Goal: Information Seeking & Learning: Check status

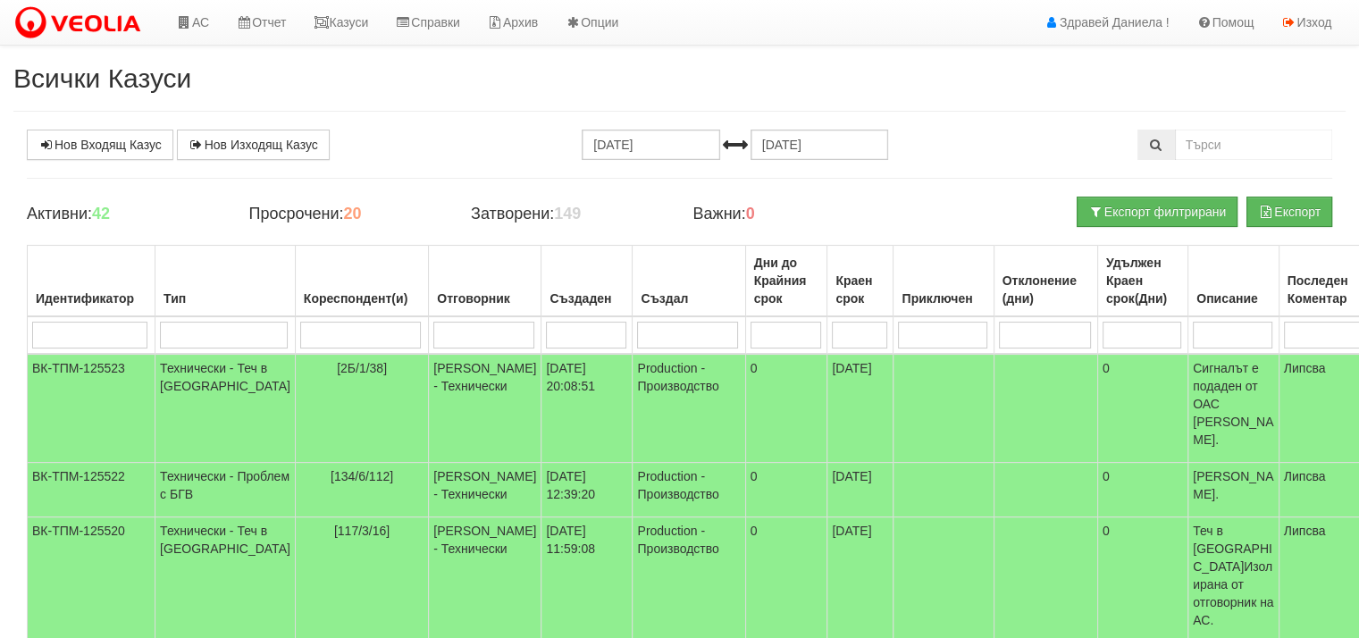
click at [356, 25] on link "Казуси" at bounding box center [340, 22] width 82 height 45
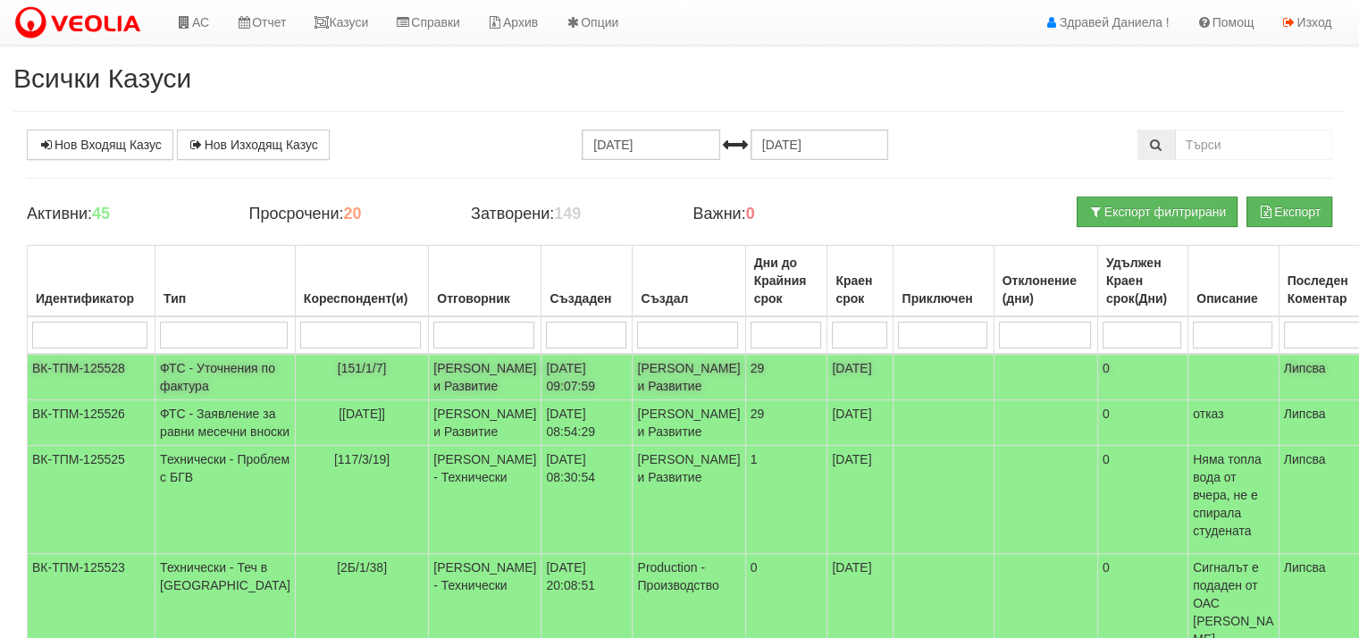
click at [429, 391] on td "[PERSON_NAME] и Развитие" at bounding box center [485, 377] width 113 height 46
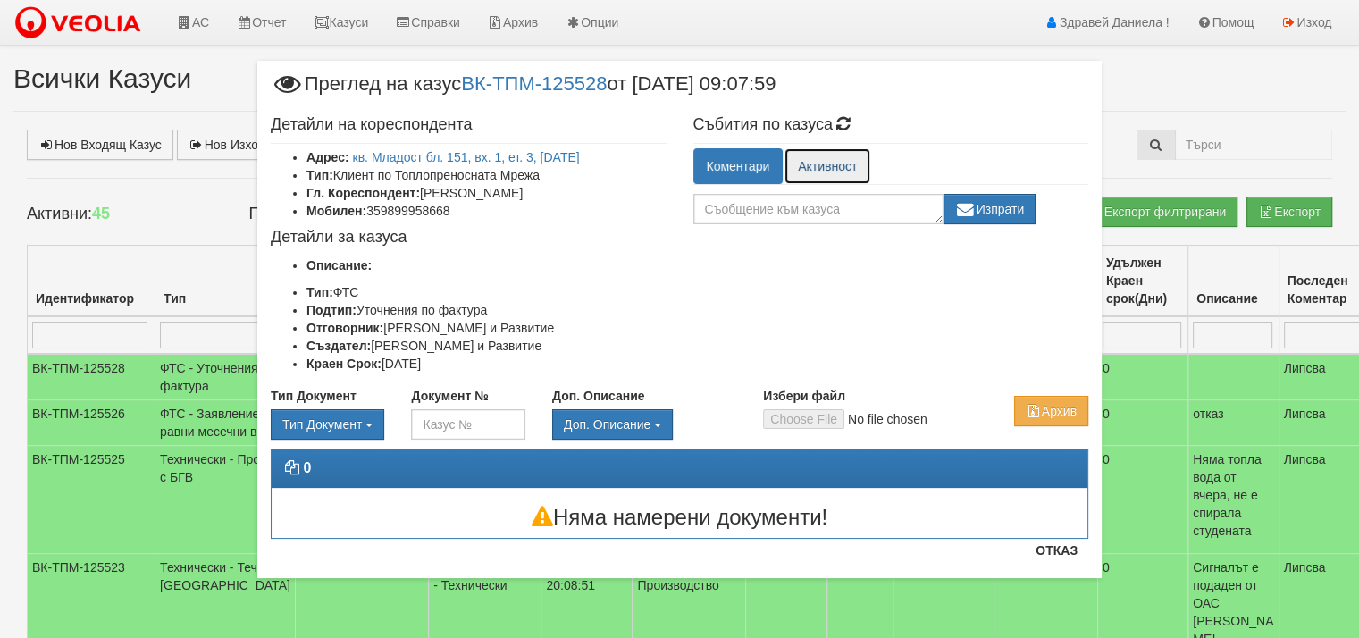
click at [829, 163] on link "Активност" at bounding box center [828, 166] width 86 height 36
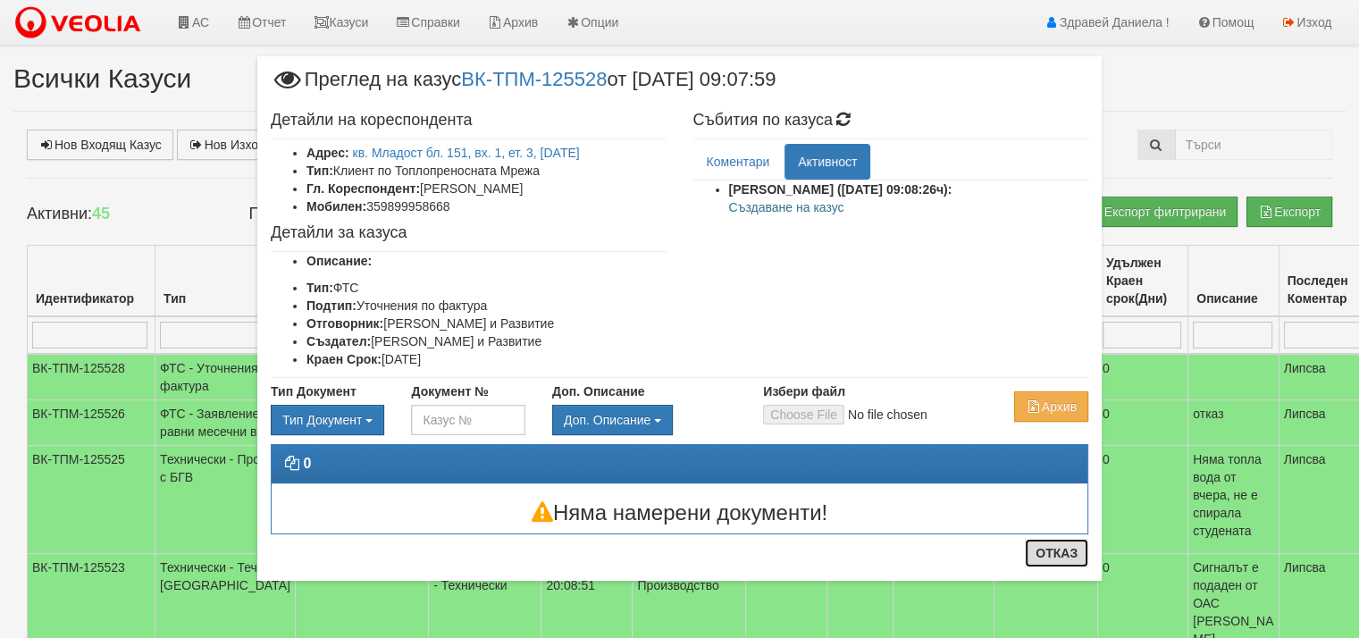
click at [1055, 555] on button "Отказ" at bounding box center [1056, 553] width 63 height 29
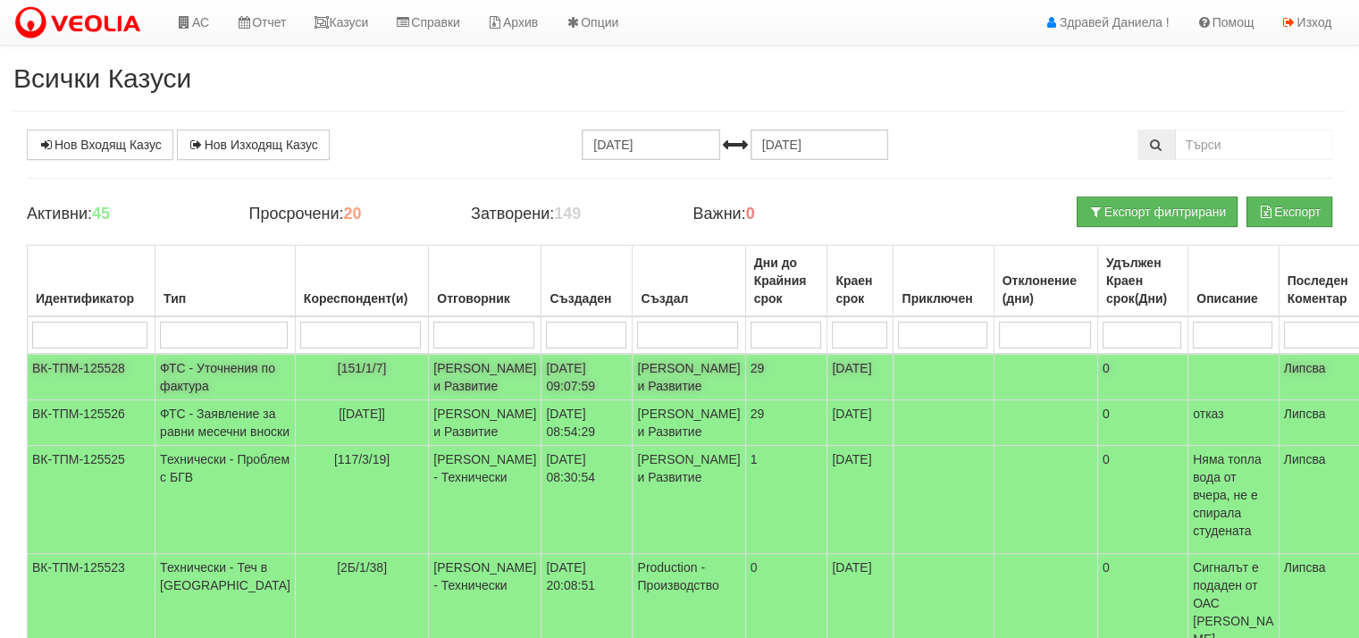
click at [180, 376] on td "ФТС - Уточнения по фактура" at bounding box center [226, 377] width 140 height 46
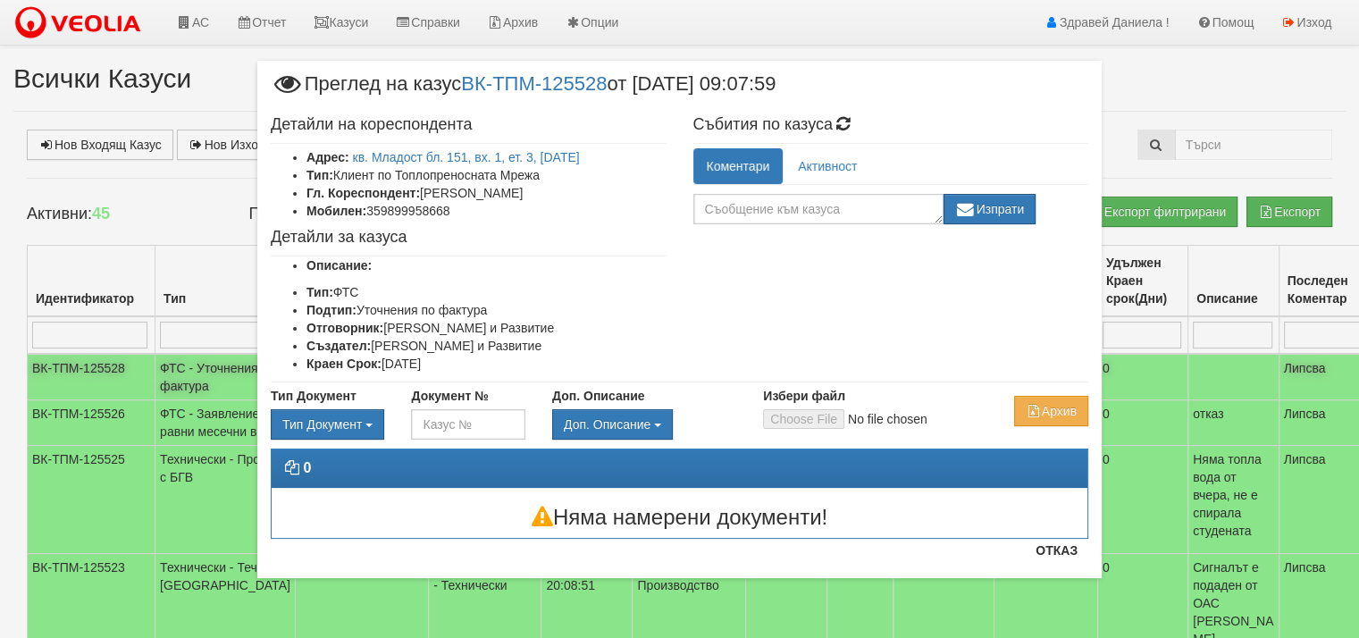
click at [180, 376] on div "× Преглед на казус ВК-ТПМ-125528 от [DATE] 09:07:59 Детайли на кореспондента Ад…" at bounding box center [680, 311] width 1046 height 623
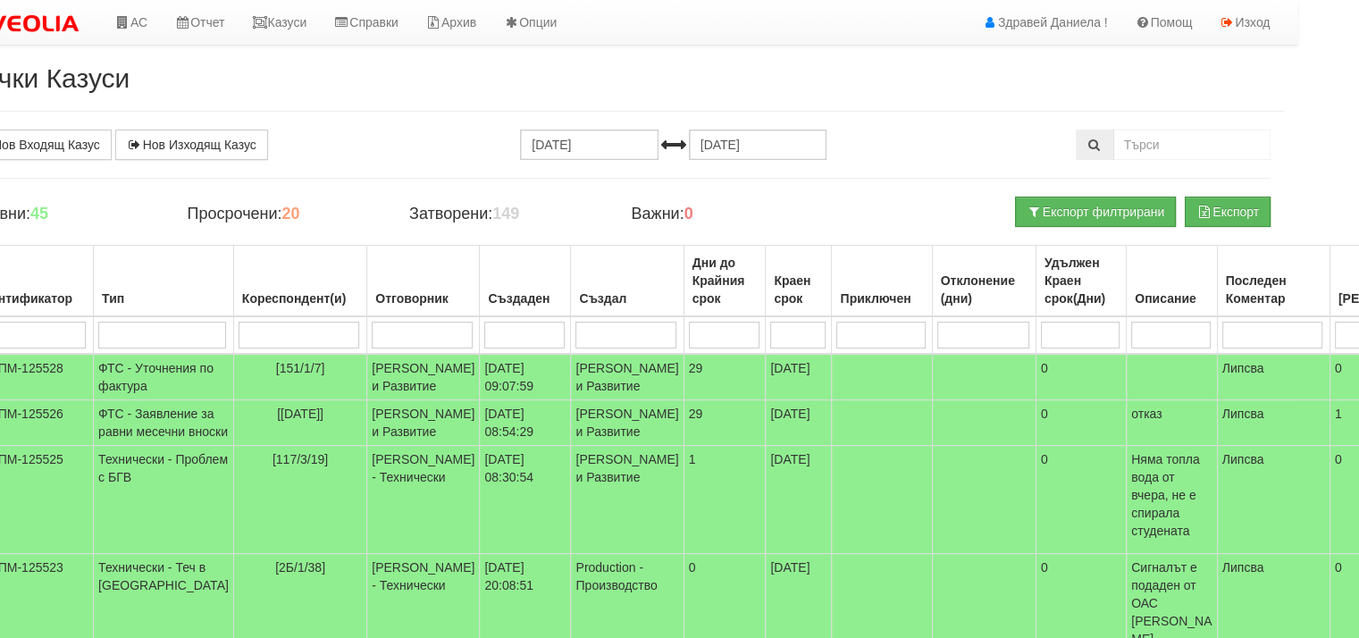
scroll to position [0, 75]
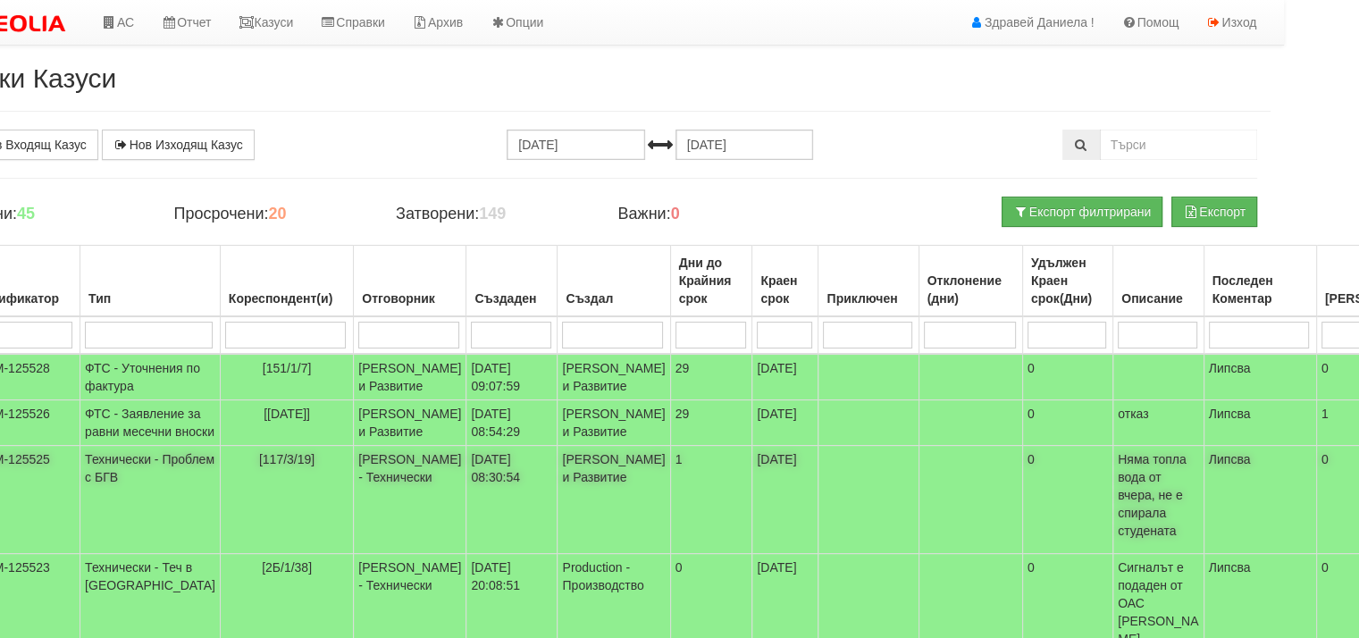
click at [1118, 540] on p "Няма топла вода от вчера, не е спирала студената" at bounding box center [1158, 494] width 81 height 89
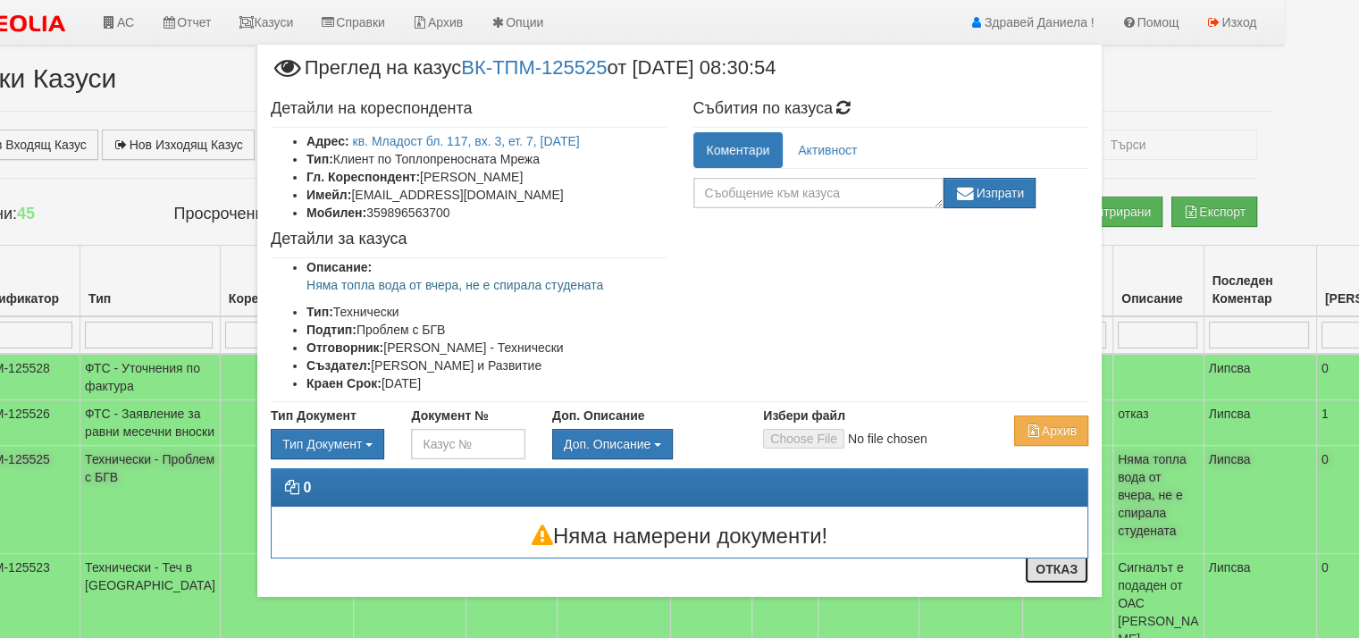
click at [1050, 566] on button "Отказ" at bounding box center [1056, 569] width 63 height 29
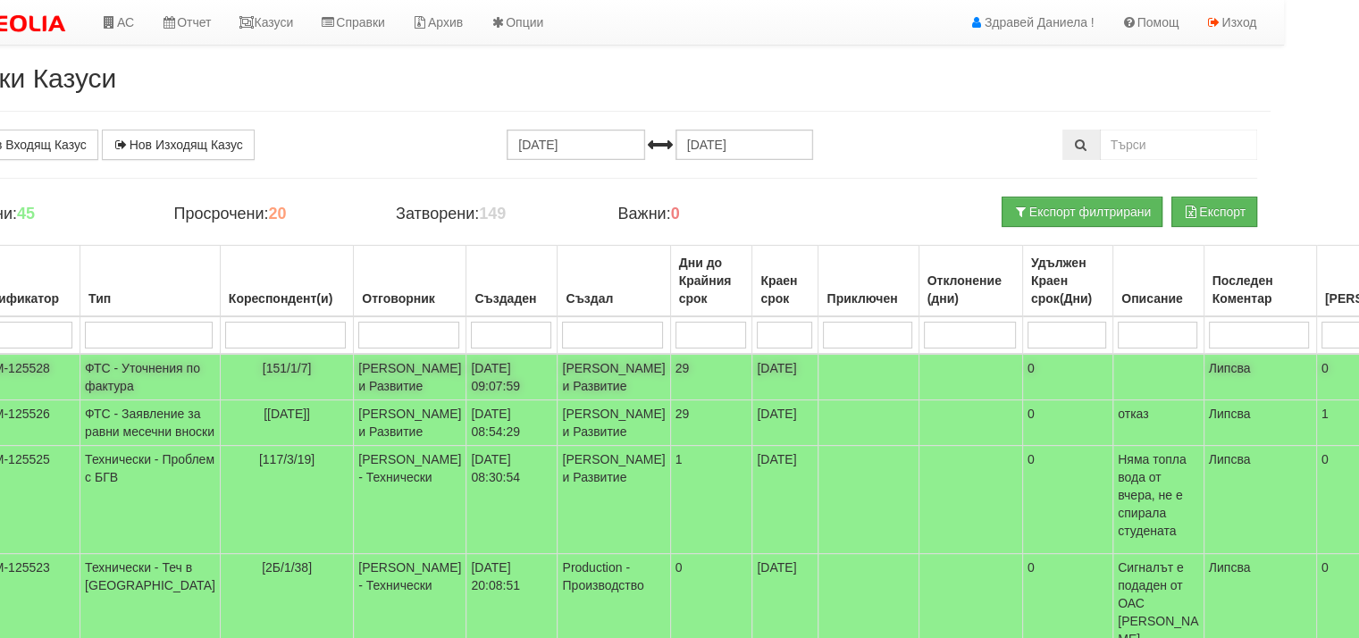
click at [116, 384] on td "ФТС - Уточнения по фактура" at bounding box center [150, 377] width 140 height 46
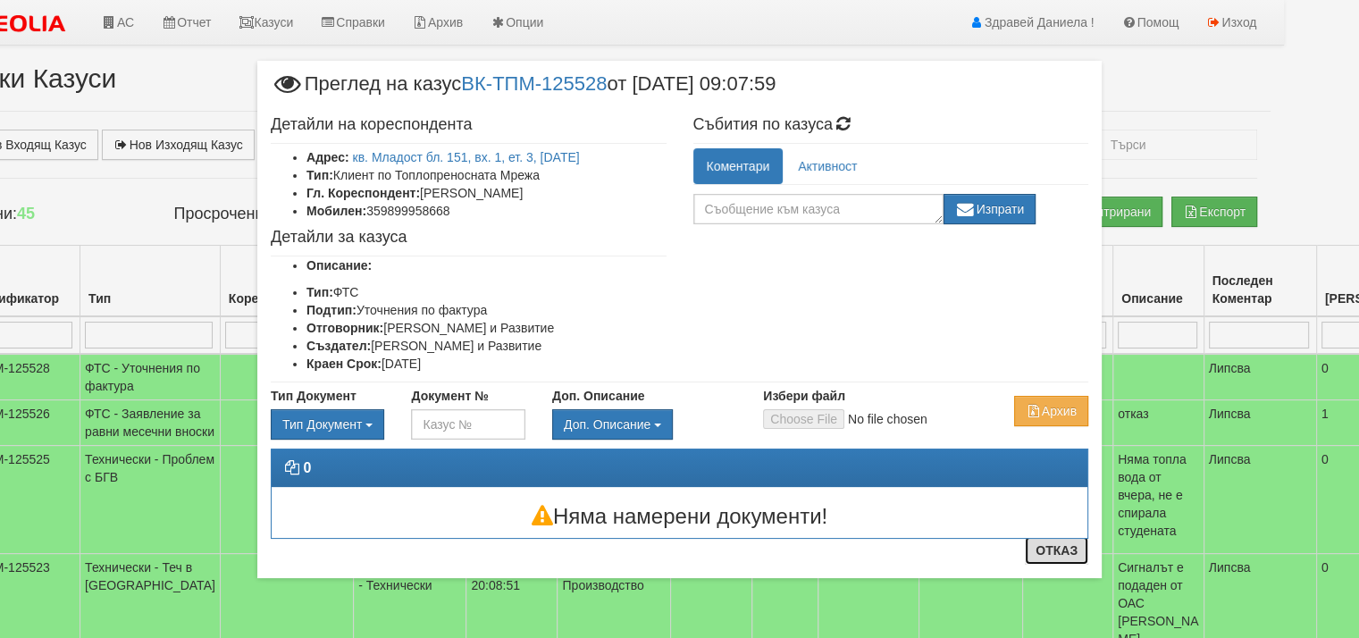
click at [1047, 548] on button "Отказ" at bounding box center [1056, 550] width 63 height 29
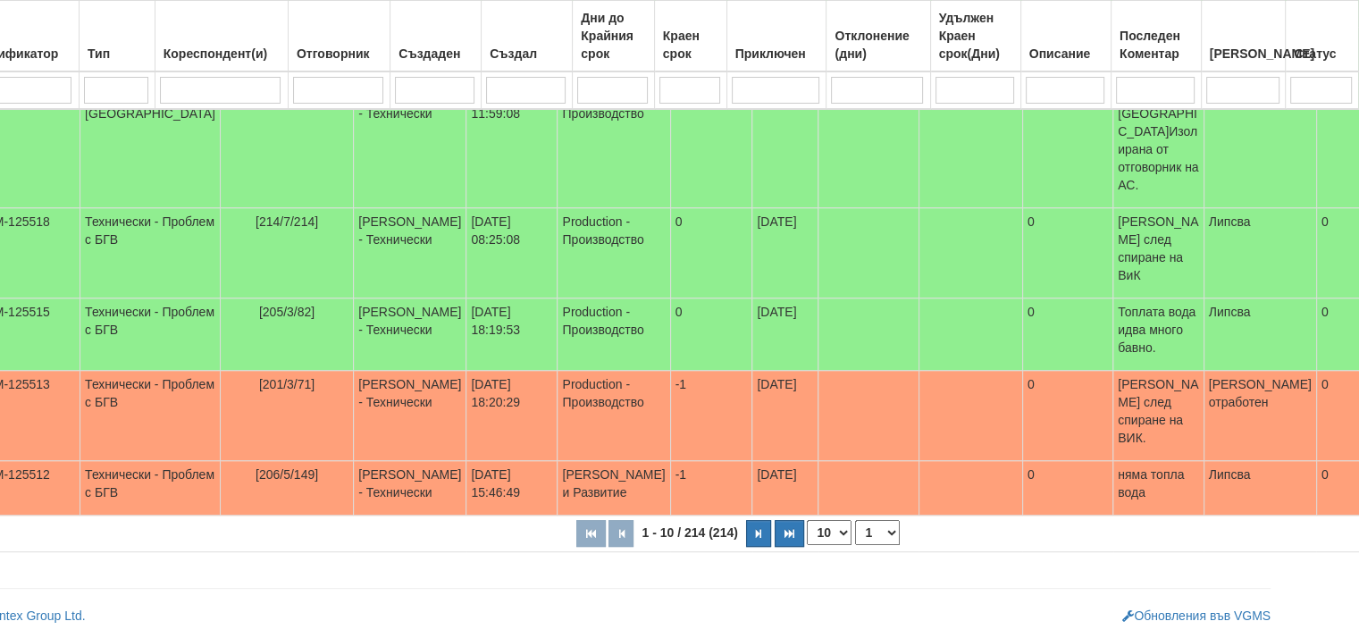
scroll to position [701, 75]
click at [746, 534] on button "button" at bounding box center [758, 533] width 25 height 27
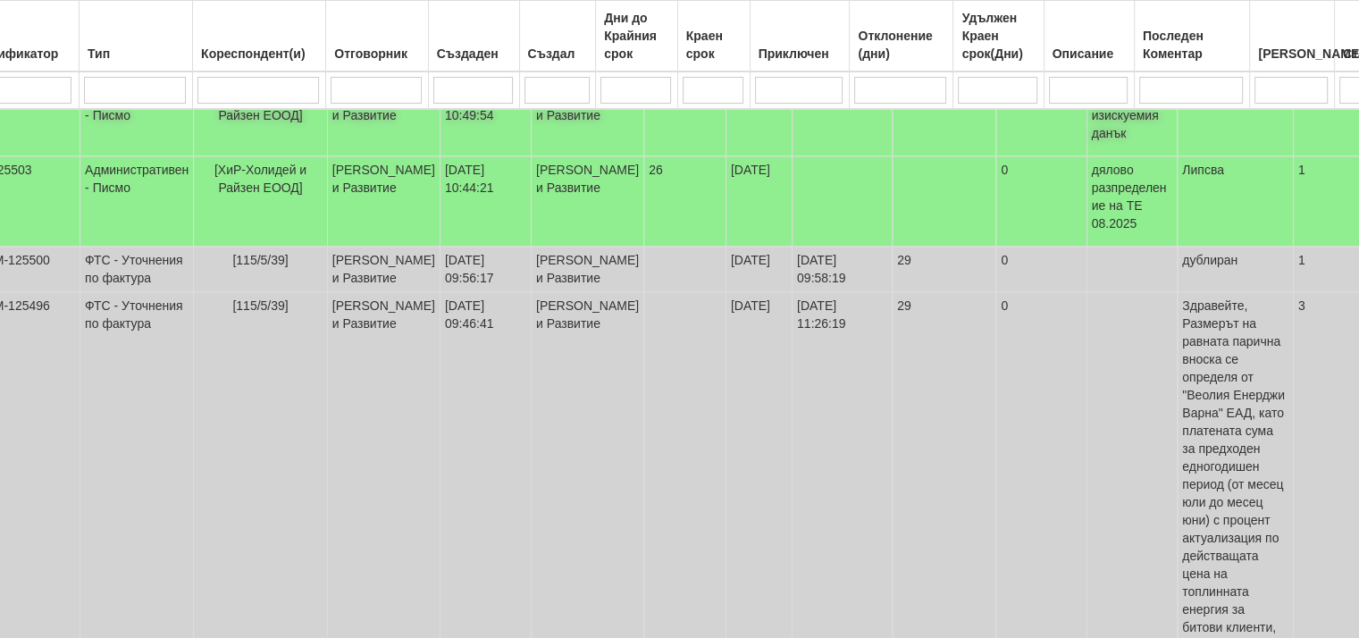
scroll to position [894, 75]
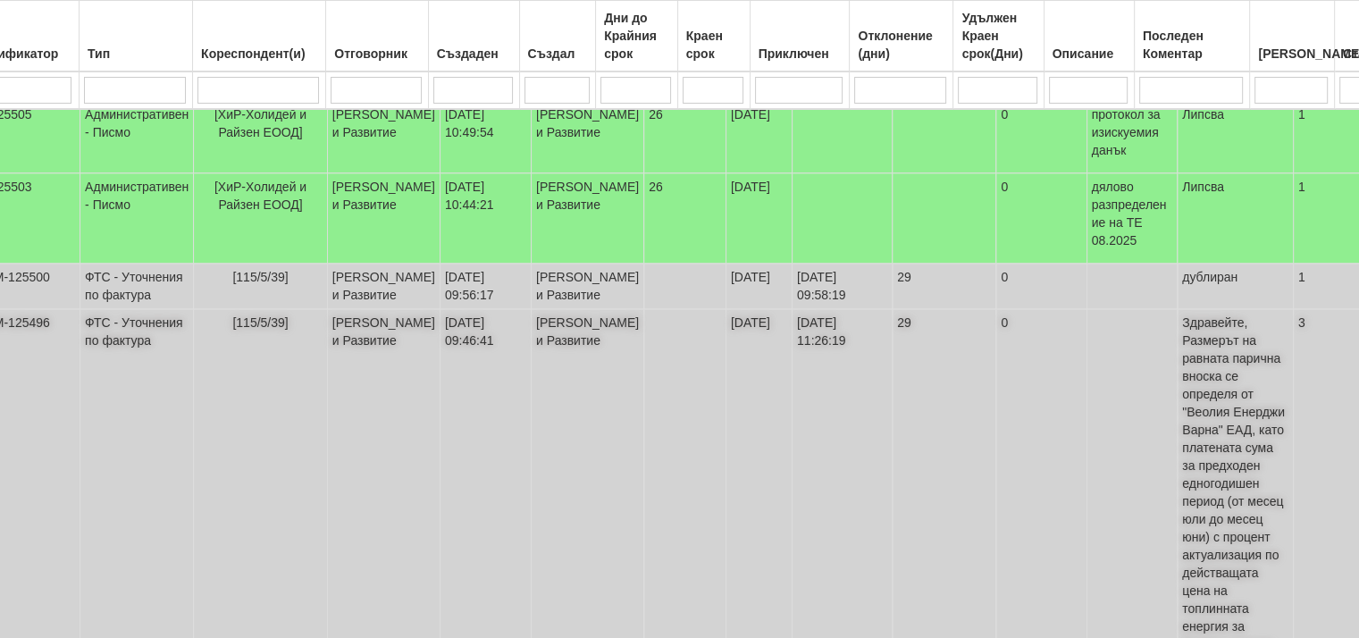
click at [126, 358] on td "ФТС - Уточнения по фактура" at bounding box center [137, 582] width 114 height 546
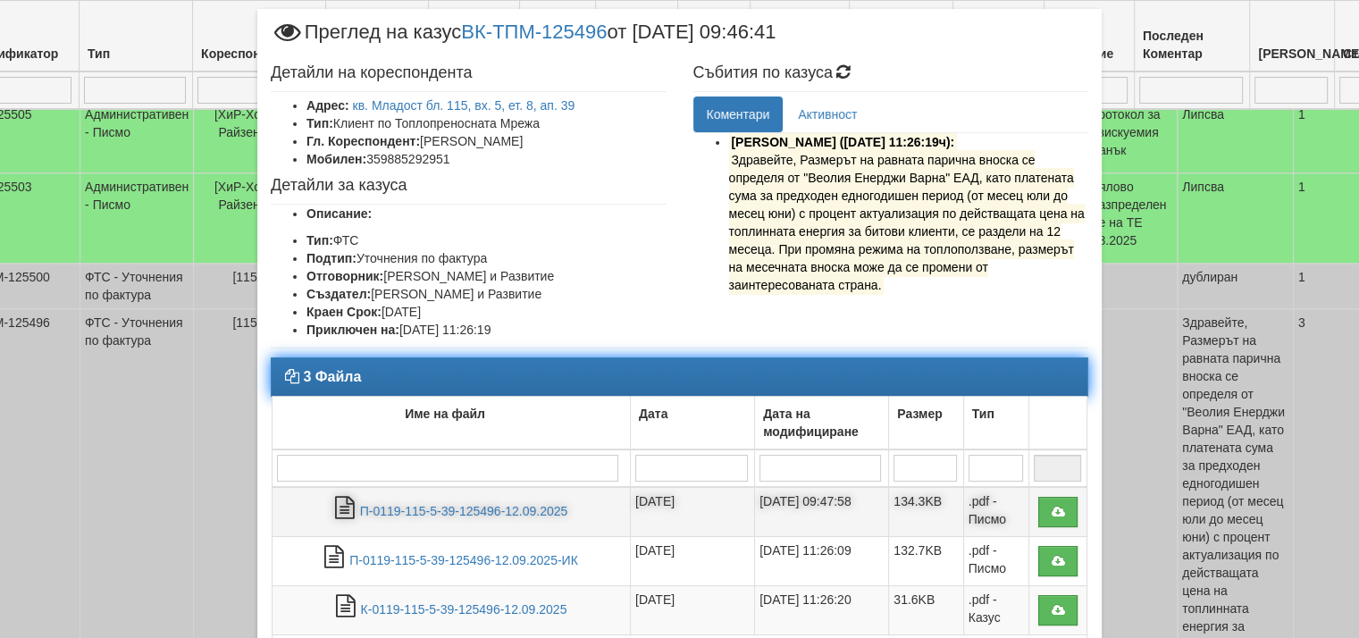
scroll to position [165, 0]
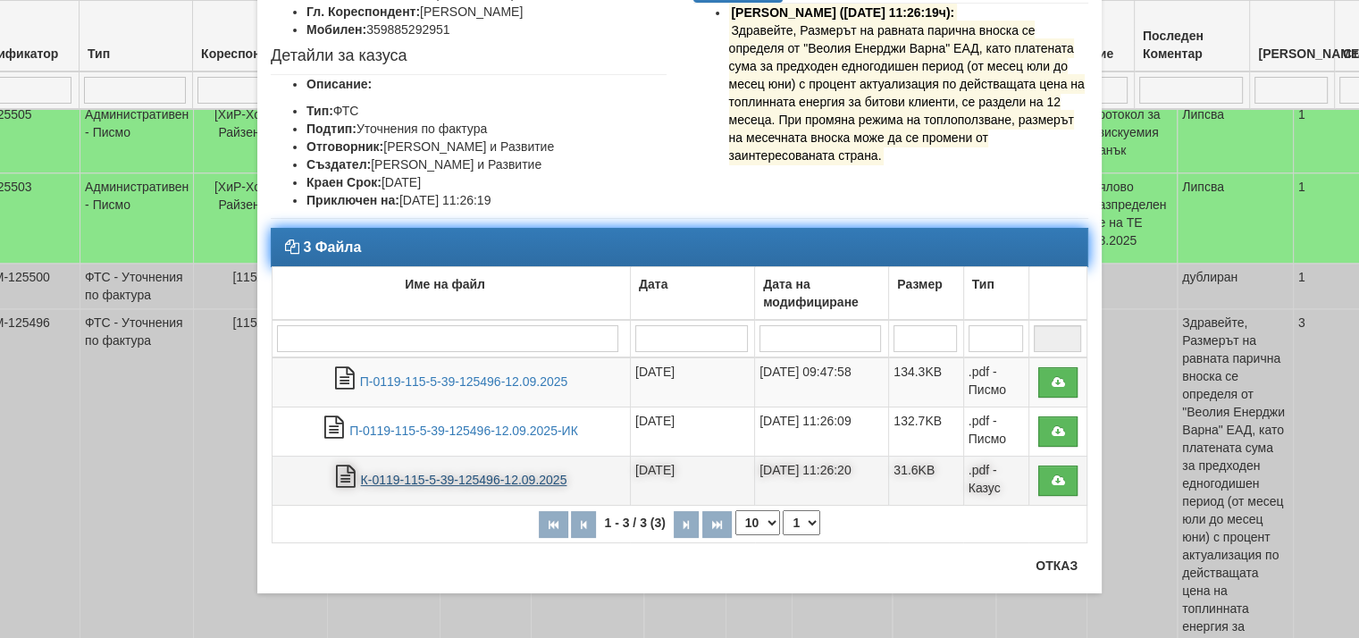
click at [422, 477] on link "К-0119-115-5-39-125496-12.09.2025" at bounding box center [464, 480] width 206 height 14
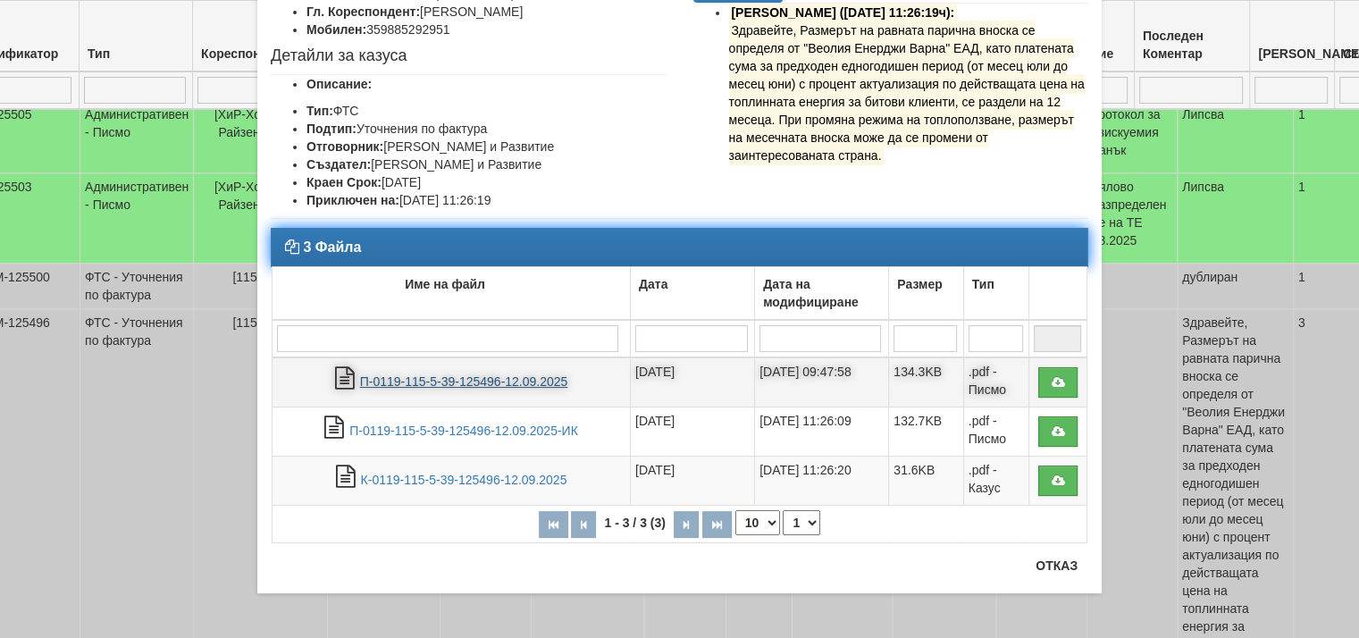
click at [429, 383] on link "П-0119-115-5-39-125496-12.09.2025" at bounding box center [464, 381] width 208 height 14
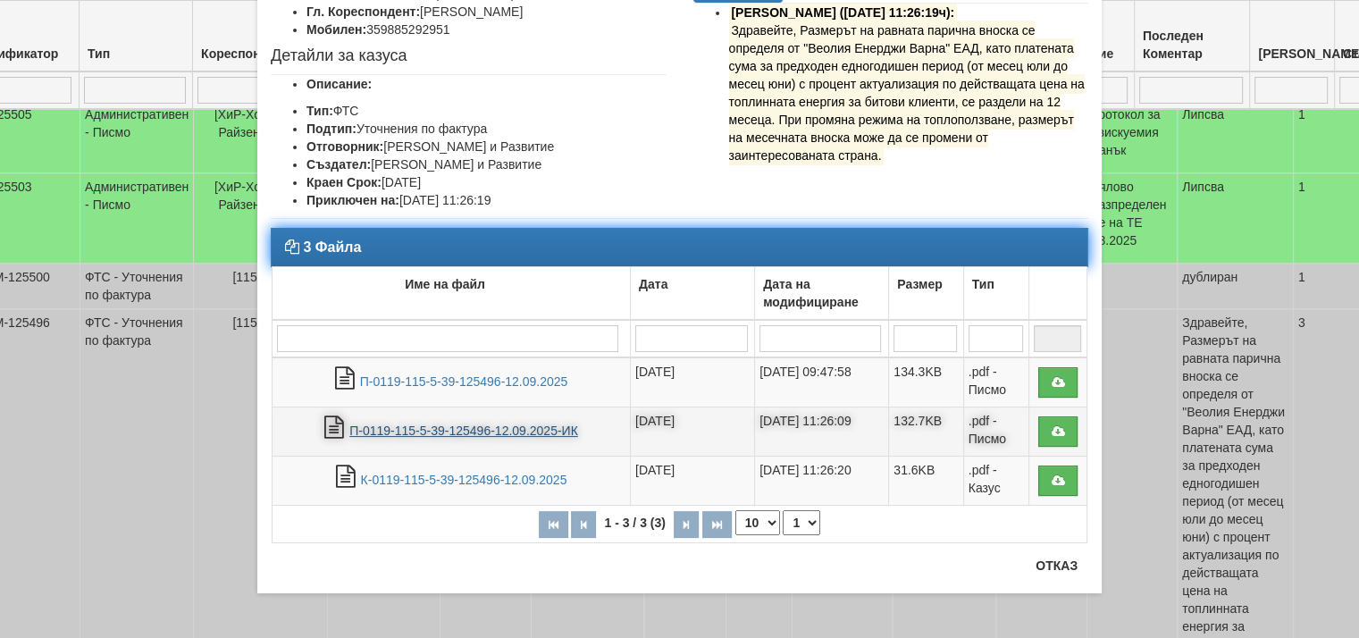
click at [497, 433] on link "П-0119-115-5-39-125496-12.09.2025-ИК" at bounding box center [463, 431] width 229 height 14
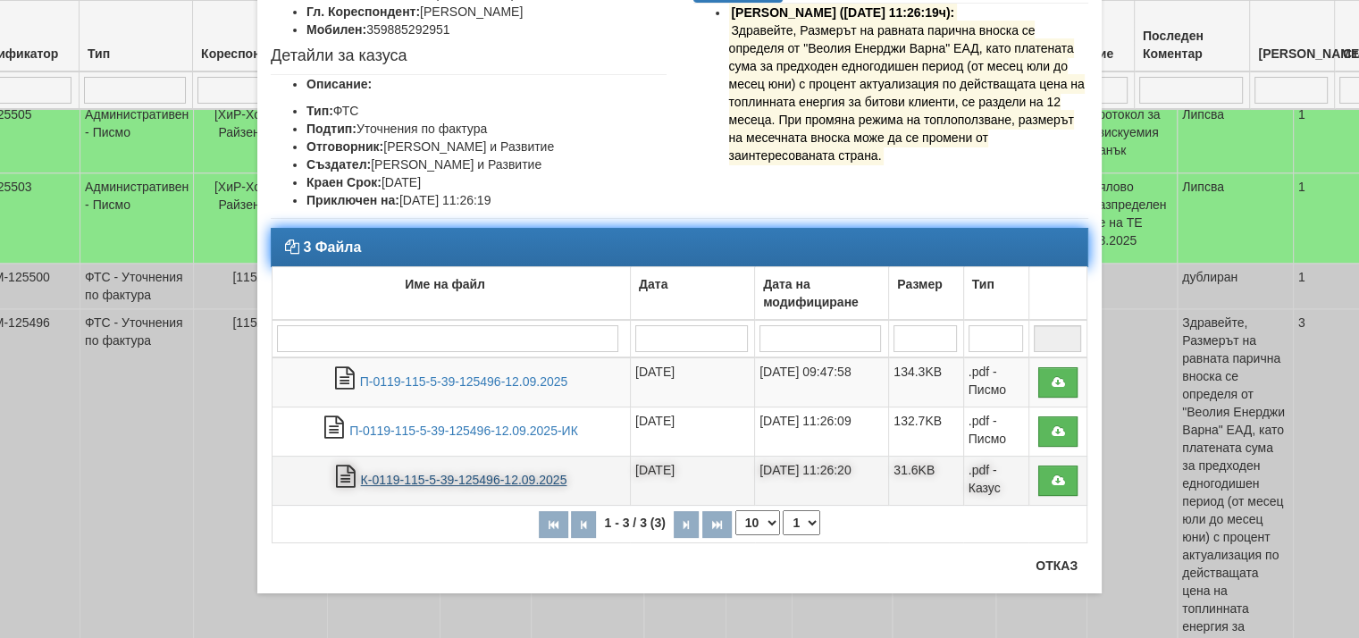
click at [429, 476] on link "К-0119-115-5-39-125496-12.09.2025" at bounding box center [464, 480] width 206 height 14
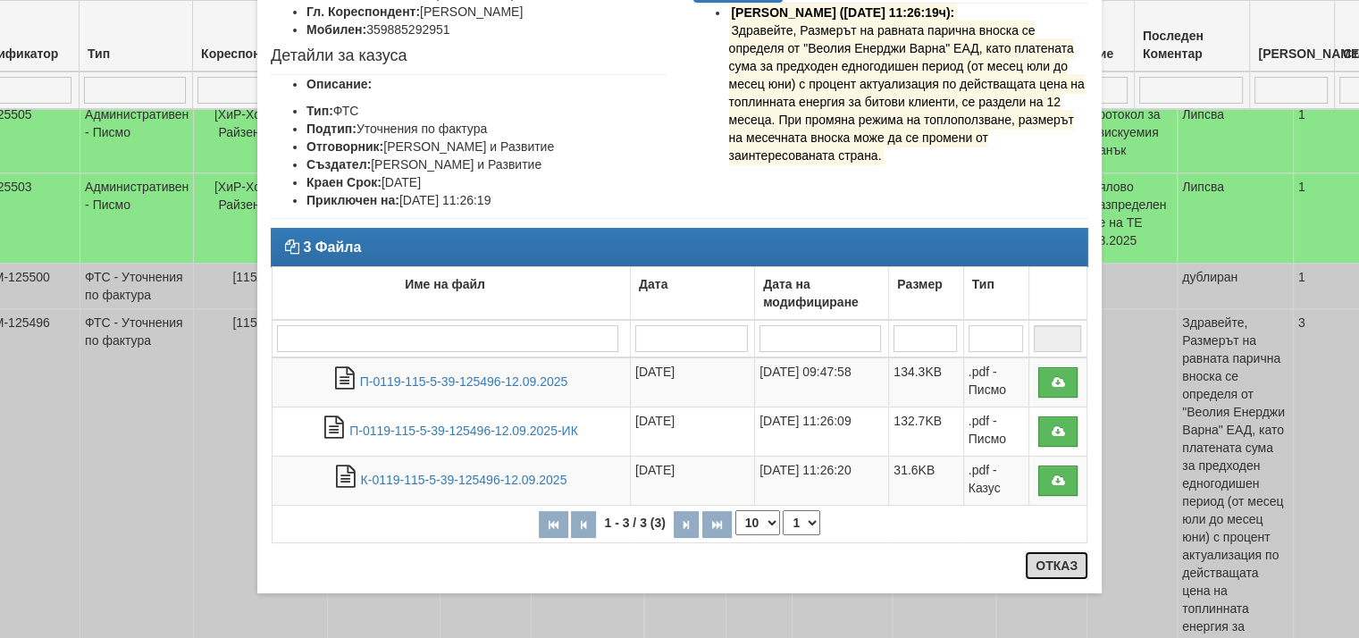
click at [1037, 569] on button "Отказ" at bounding box center [1056, 565] width 63 height 29
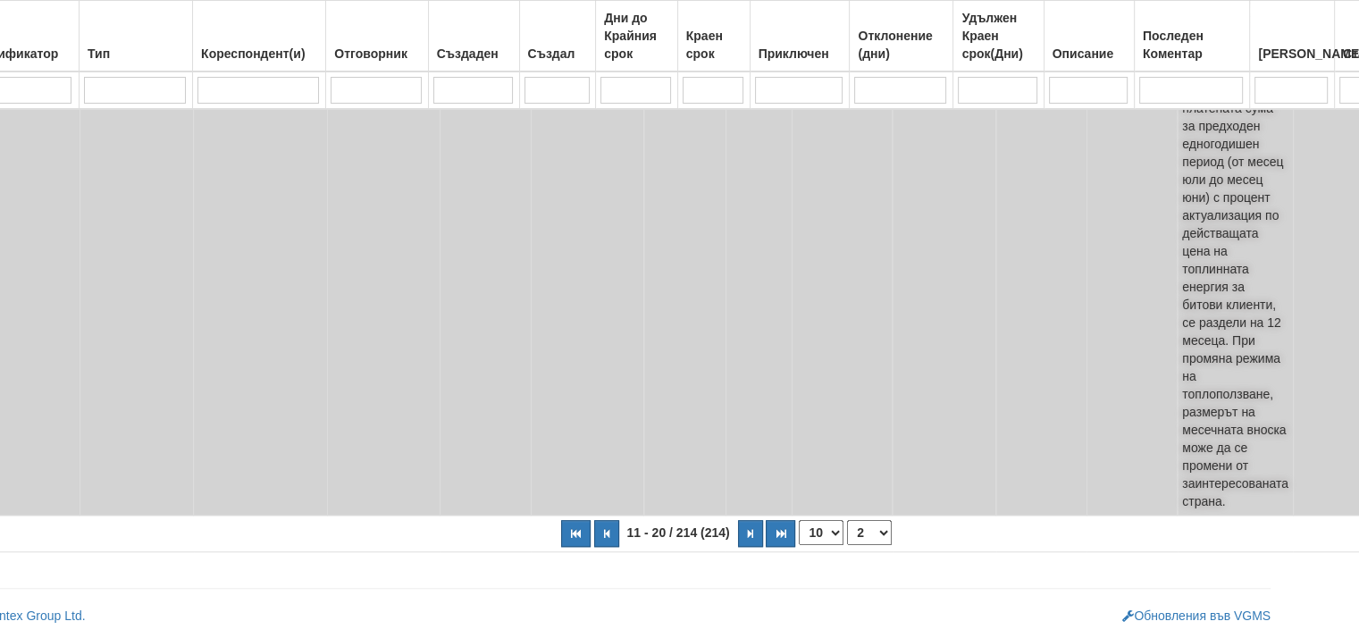
scroll to position [1273, 75]
click at [738, 534] on button "button" at bounding box center [750, 533] width 25 height 27
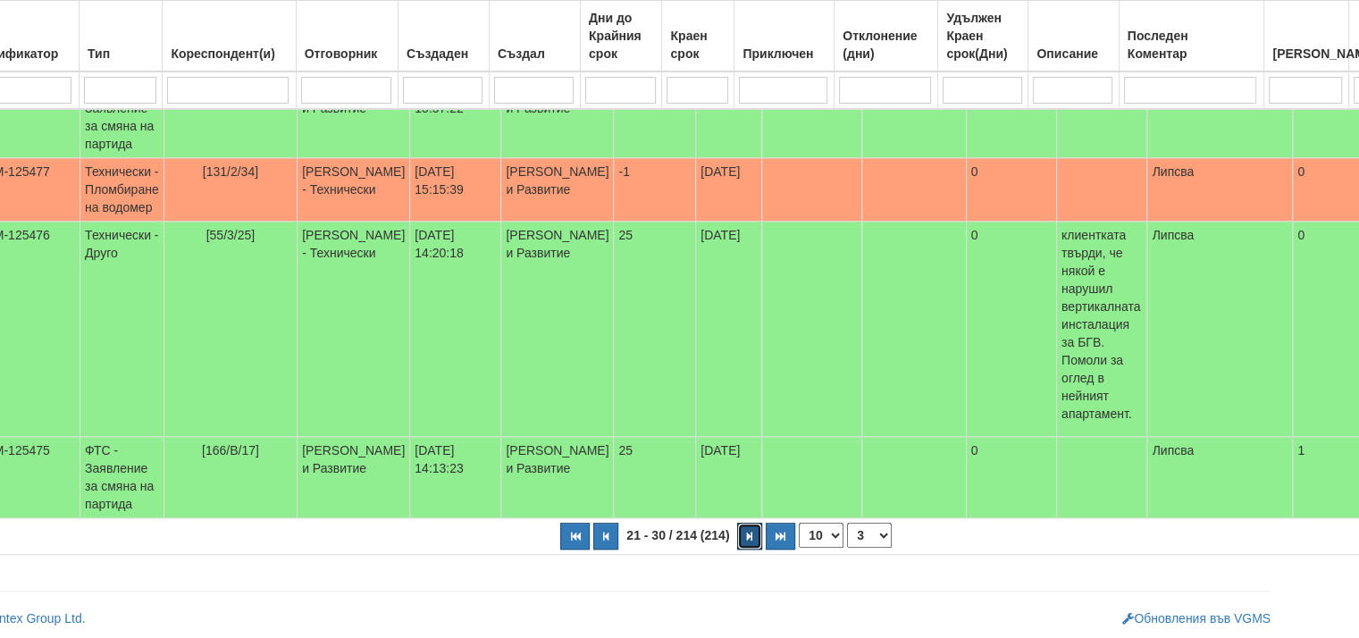
scroll to position [1049, 75]
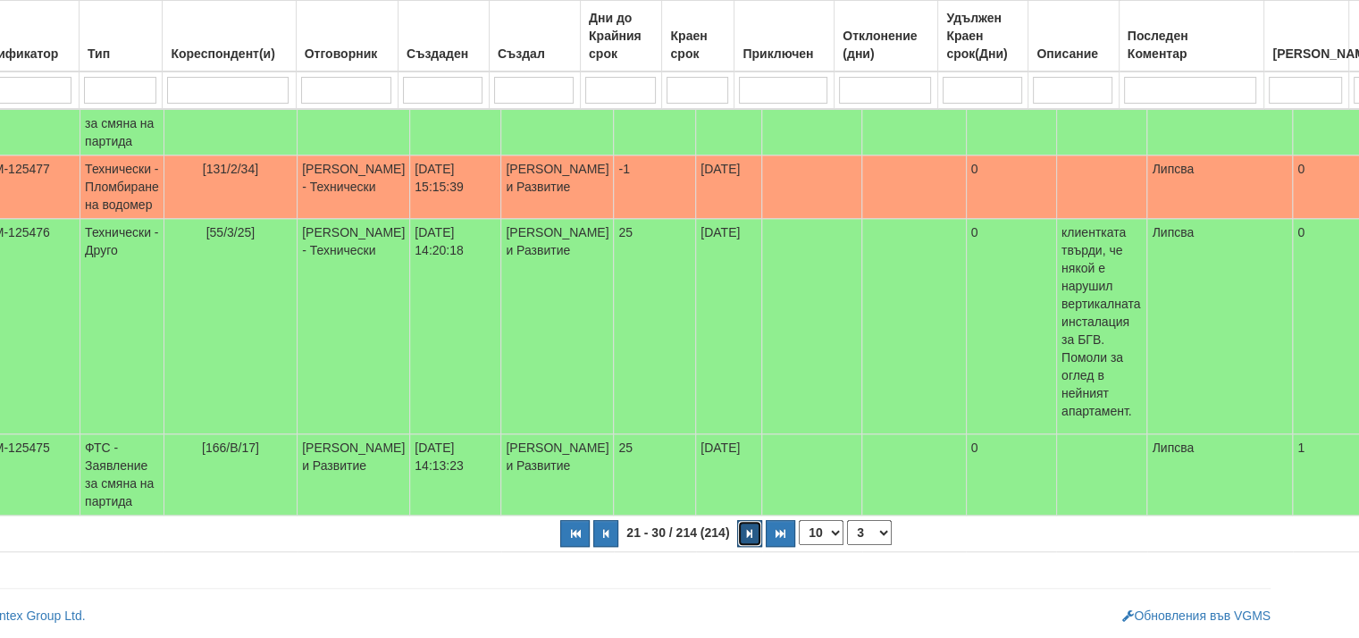
click at [747, 534] on icon "button" at bounding box center [749, 534] width 5 height 10
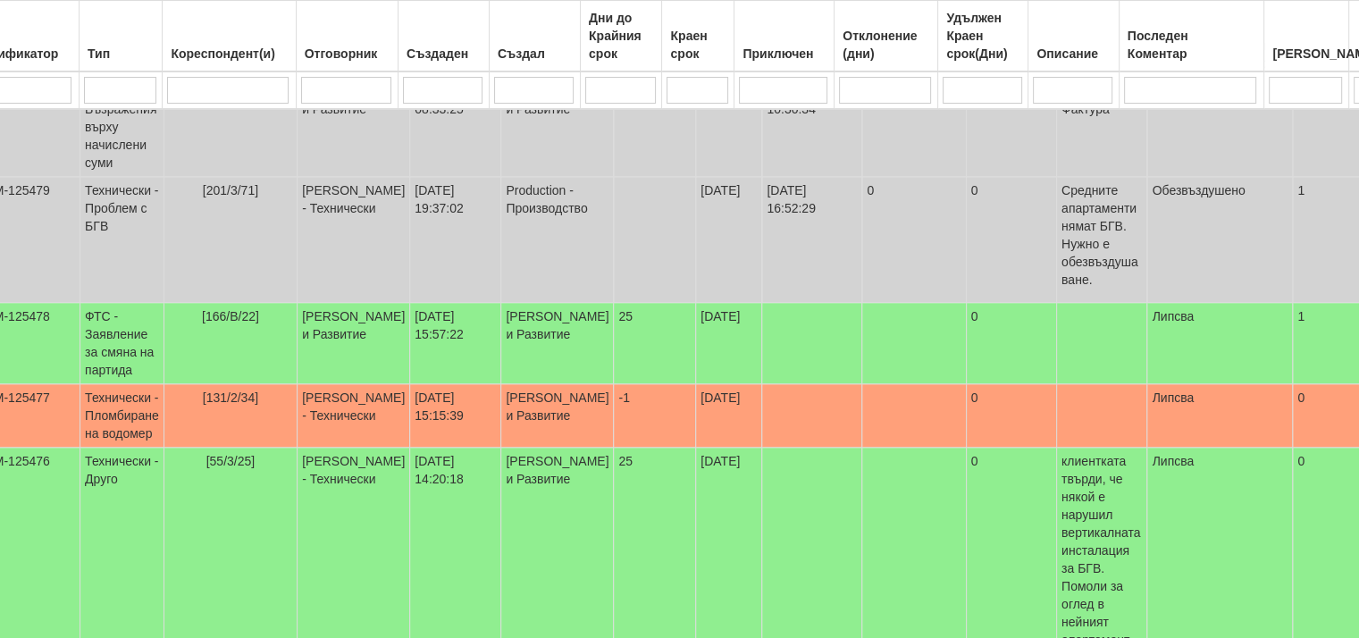
select select "4"
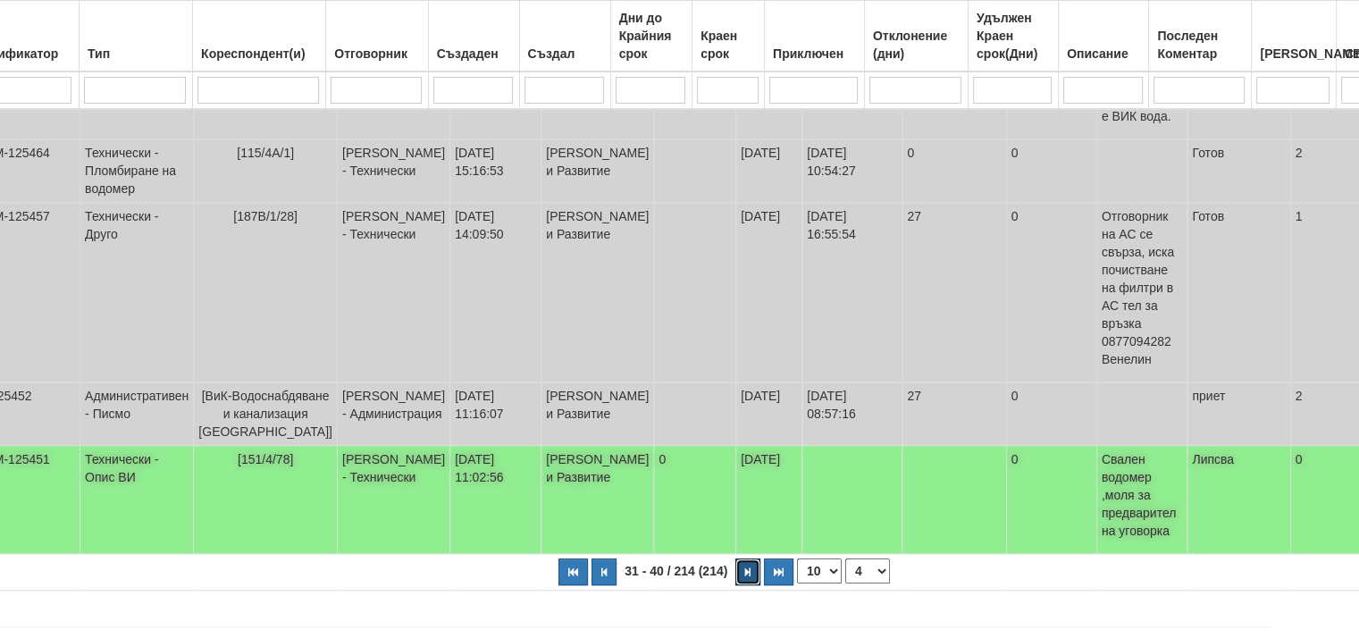
scroll to position [701, 75]
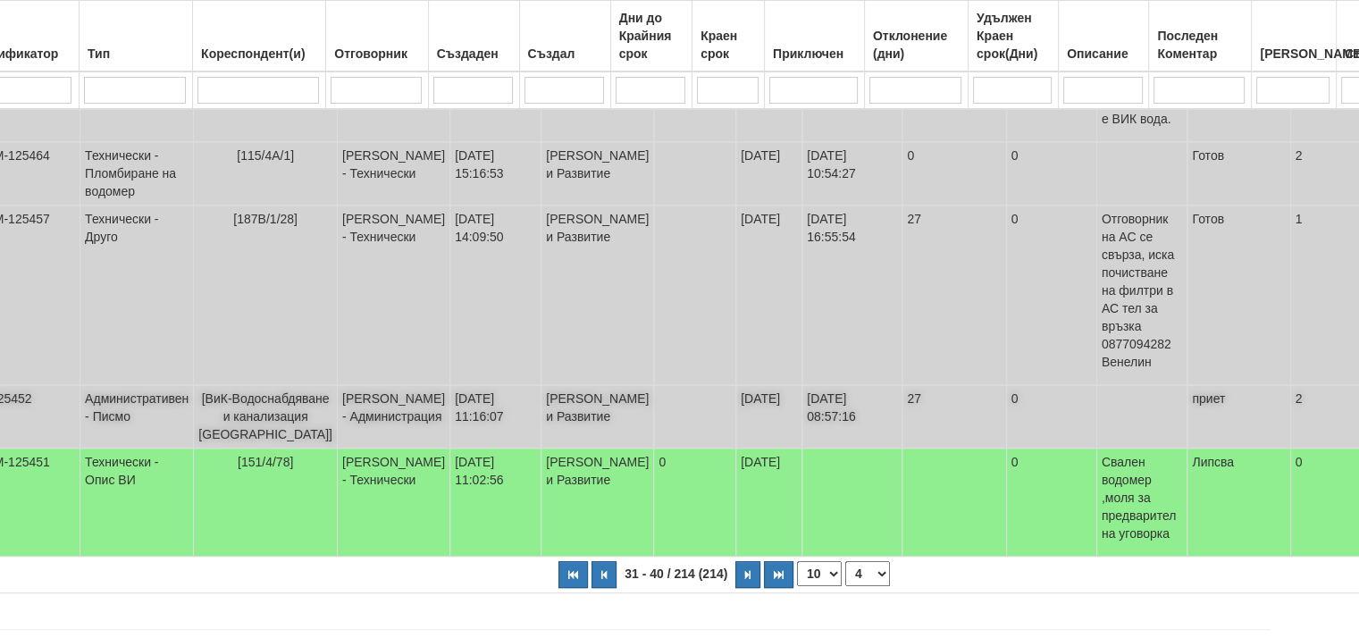
click at [125, 432] on td "Административен - Писмо" at bounding box center [137, 416] width 114 height 63
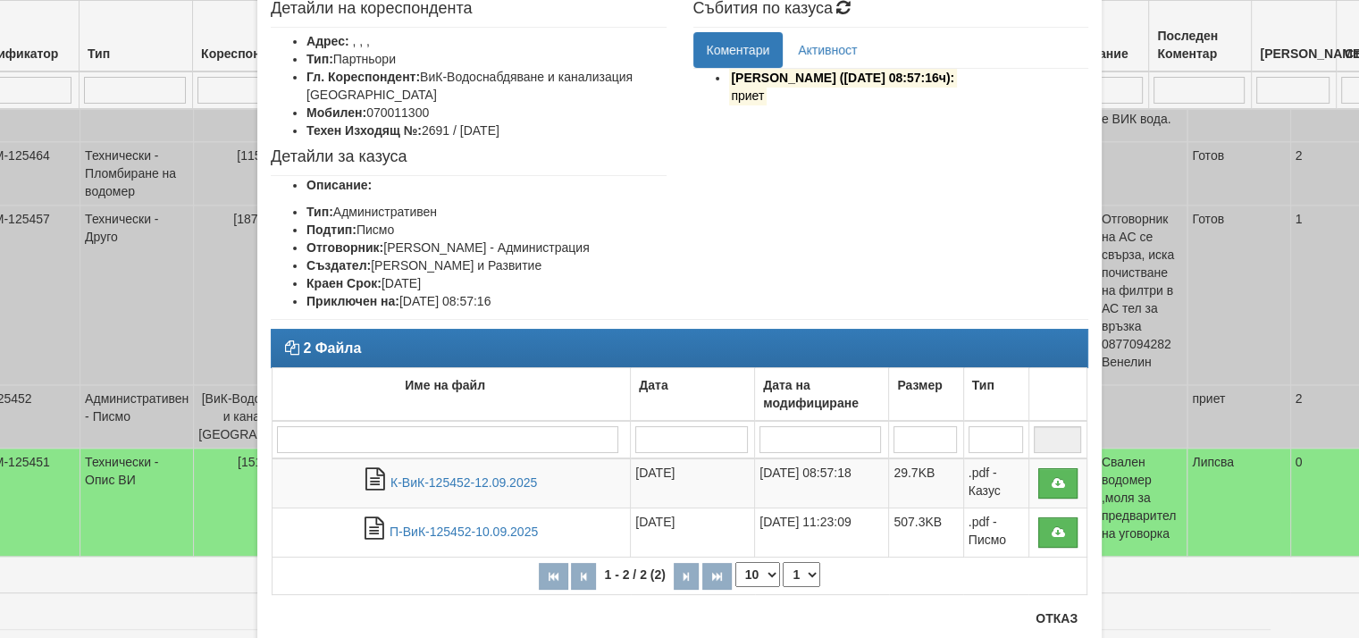
scroll to position [153, 0]
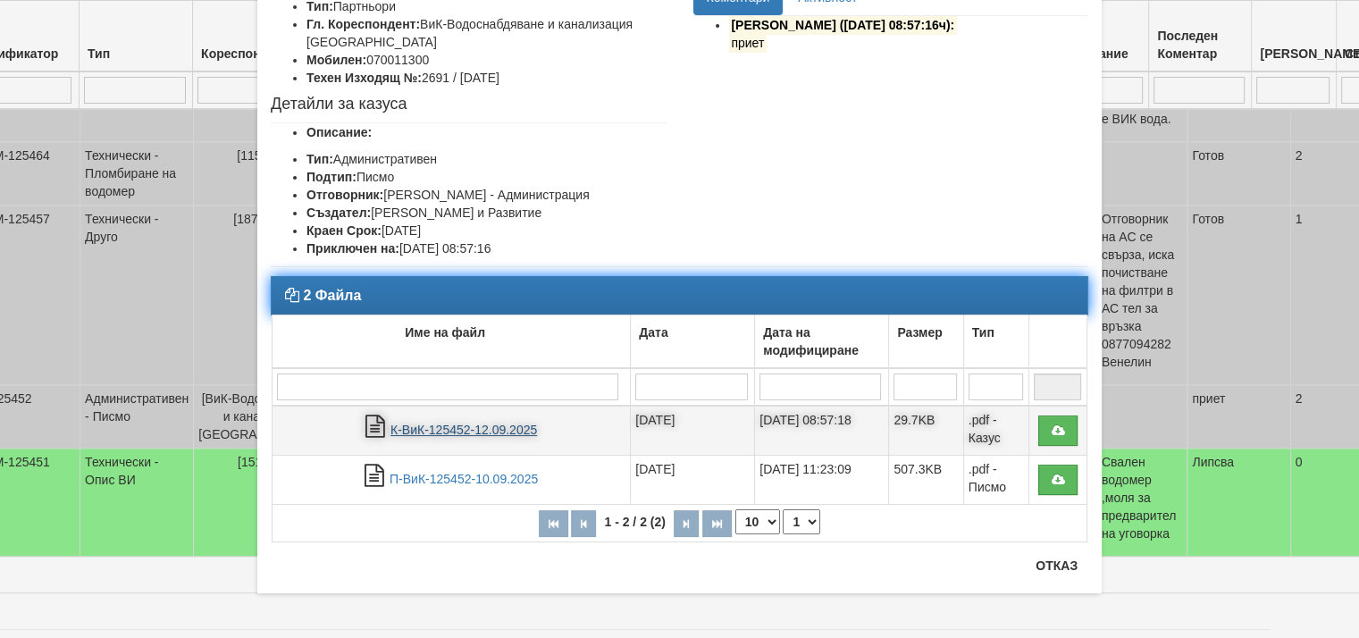
click at [467, 423] on link "К-ВиК-125452-12.09.2025" at bounding box center [464, 430] width 147 height 14
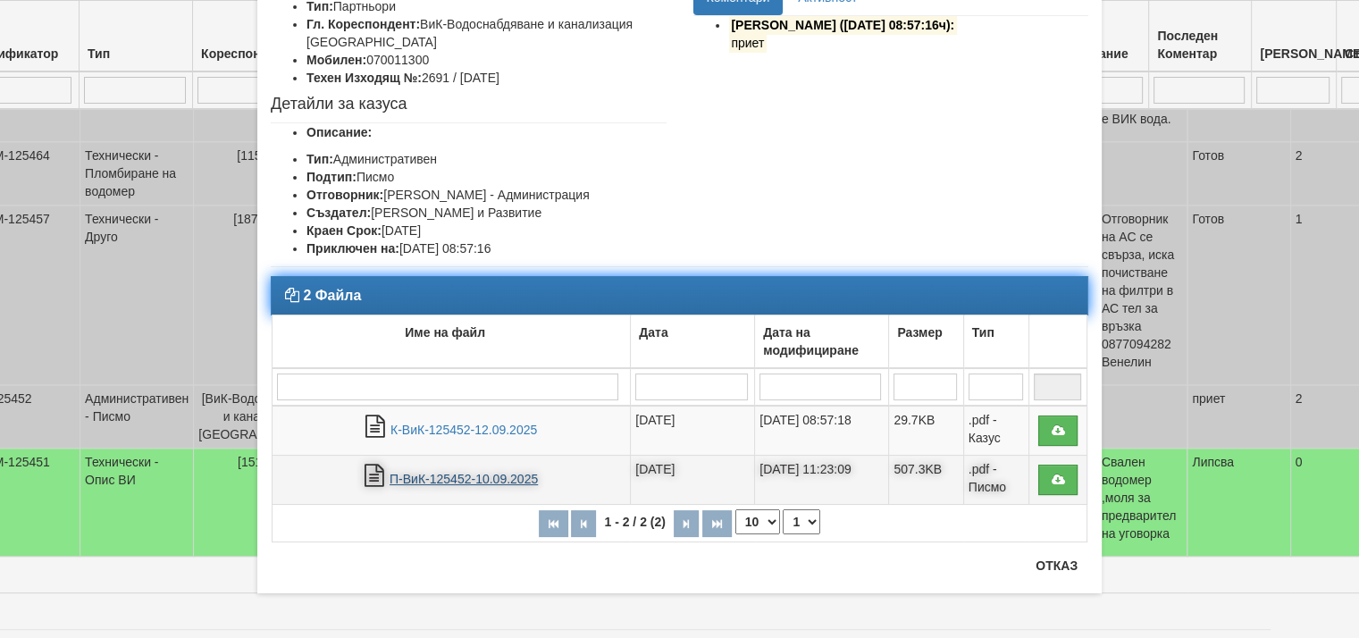
click at [466, 474] on link "П-ВиК-125452-10.09.2025" at bounding box center [464, 479] width 148 height 14
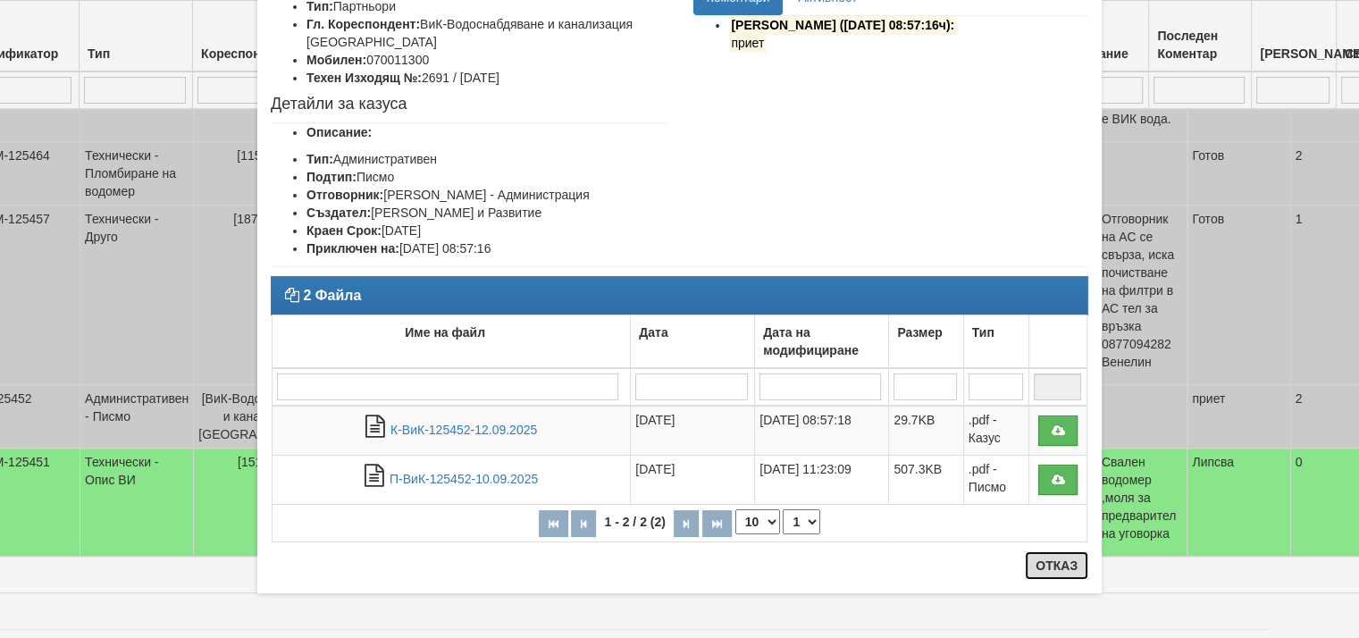
click at [1053, 562] on button "Отказ" at bounding box center [1056, 565] width 63 height 29
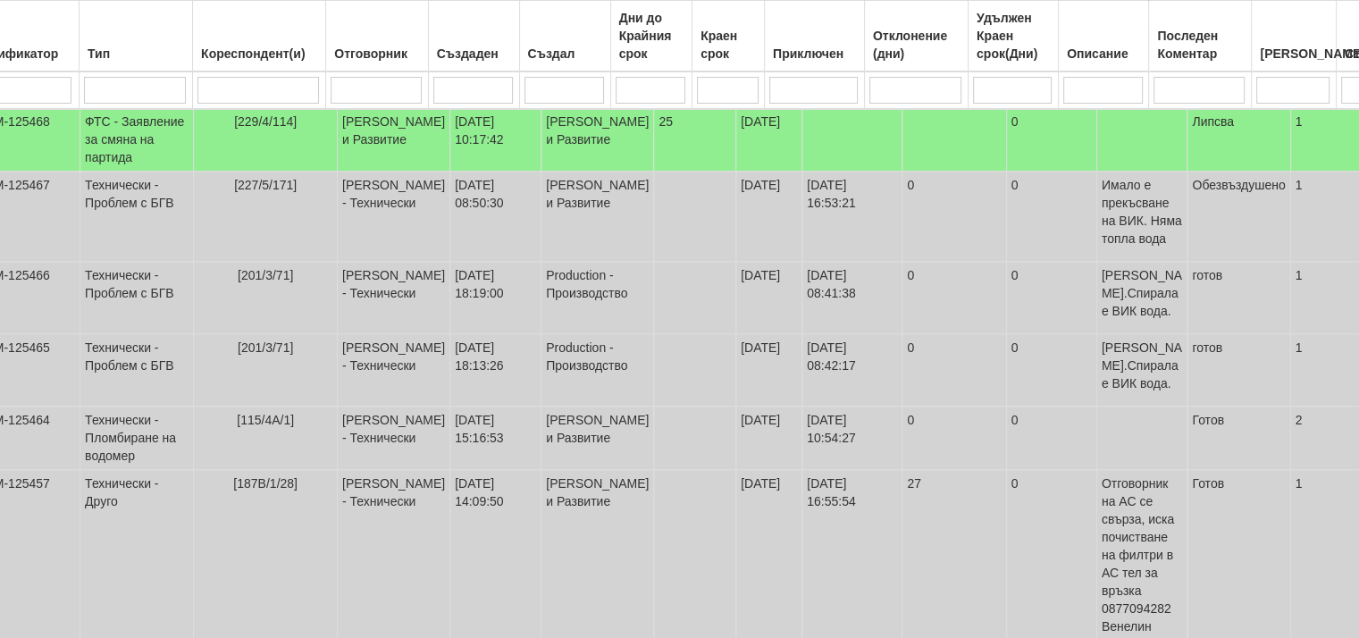
scroll to position [433, 75]
